Goal: Navigation & Orientation: Find specific page/section

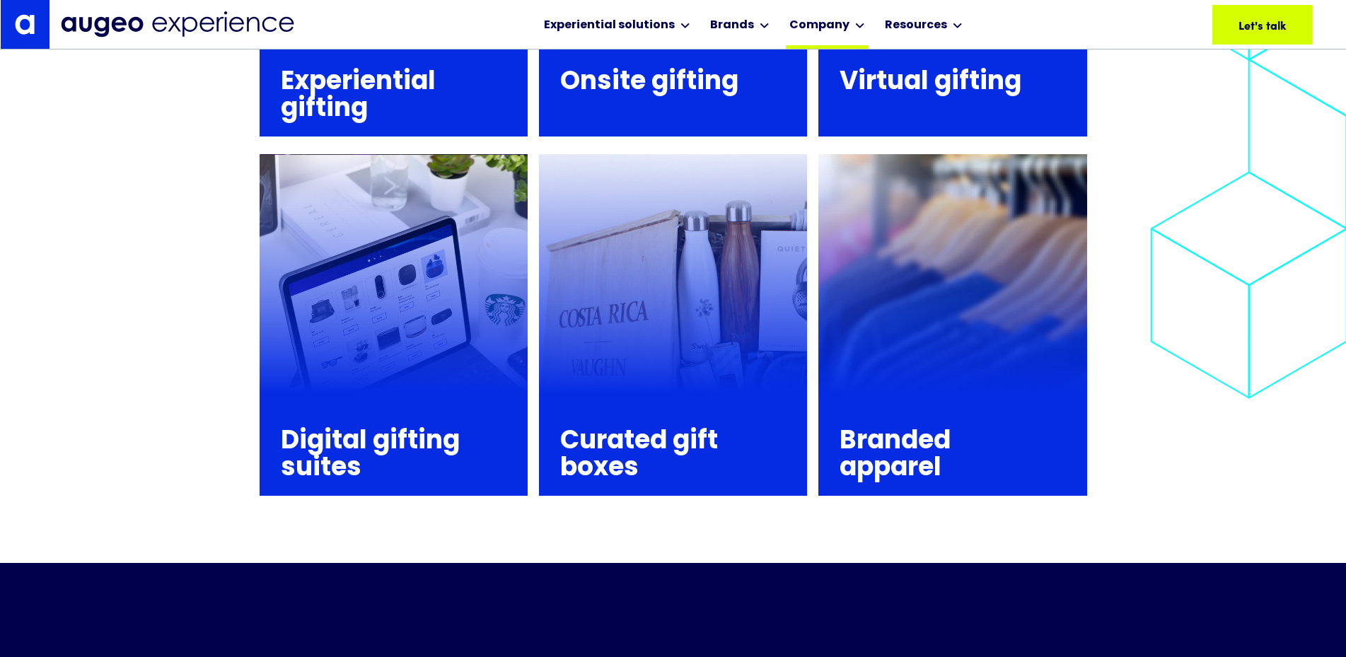
scroll to position [1996, 0]
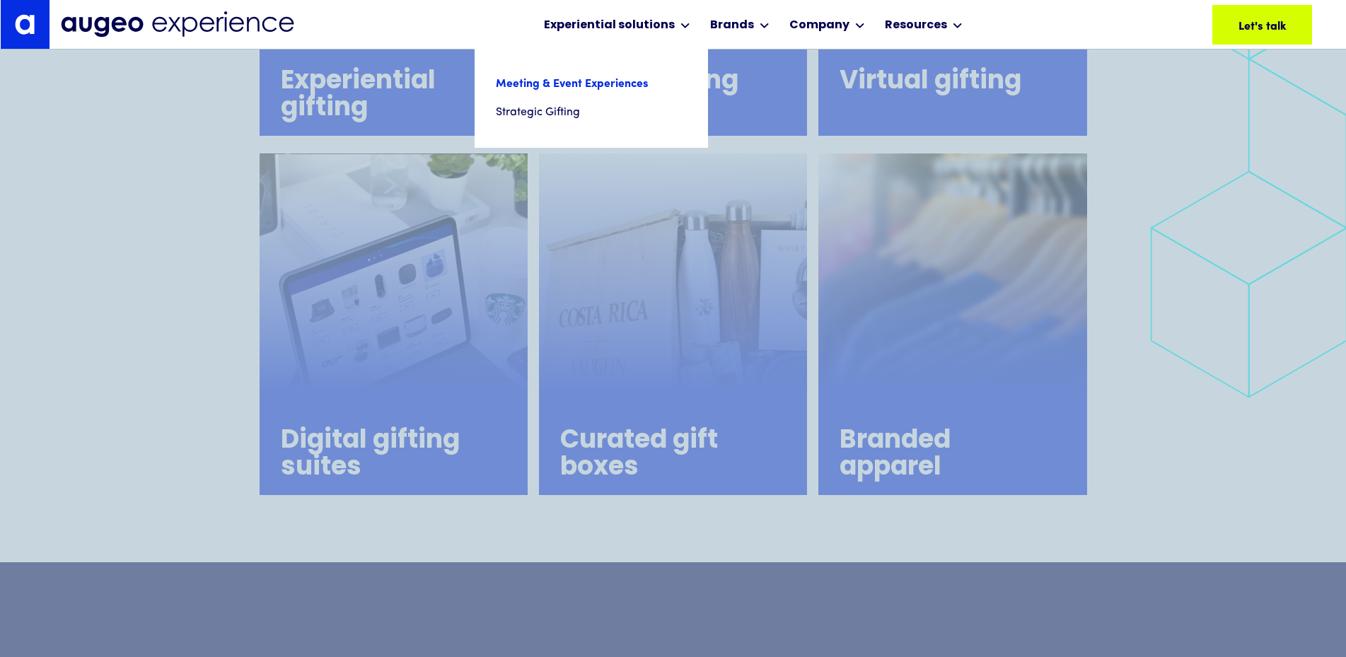
click at [603, 90] on link "Meeting & Event Experiences" at bounding box center [591, 84] width 191 height 28
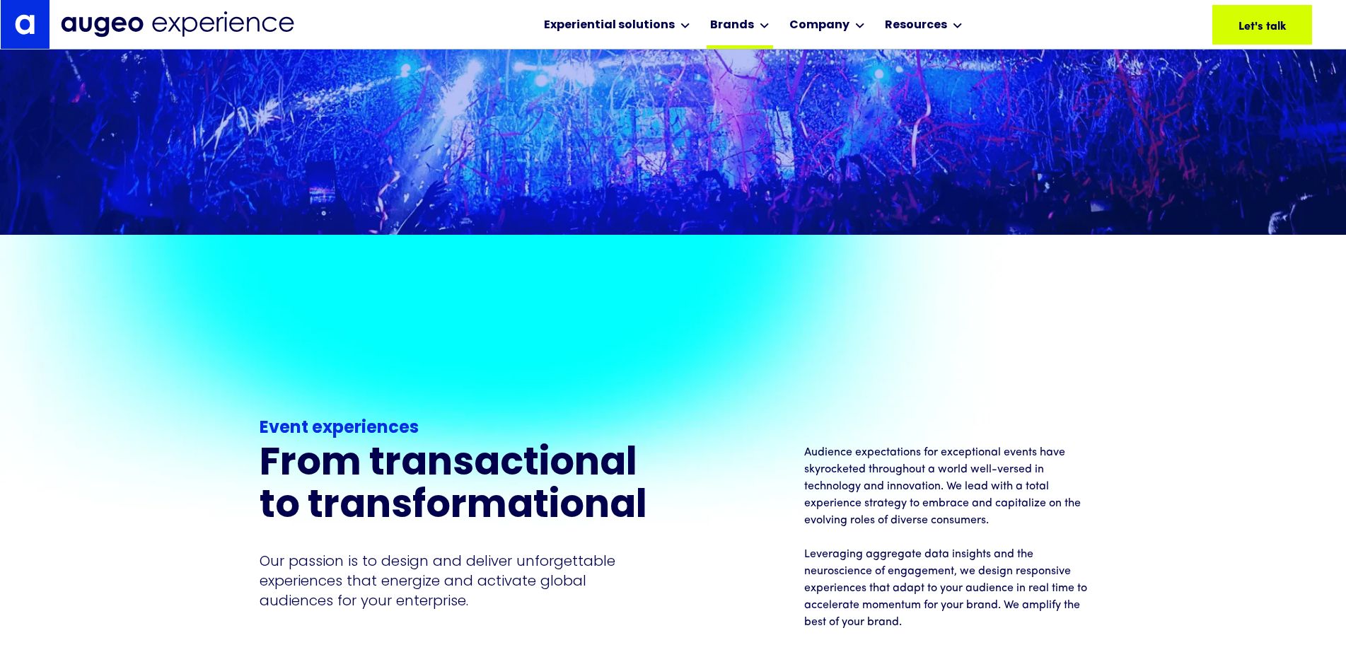
scroll to position [998, 0]
